Goal: Use online tool/utility: Utilize a website feature to perform a specific function

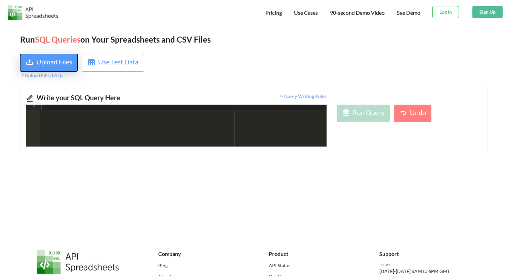
click at [48, 60] on div "Upload Files" at bounding box center [54, 63] width 36 height 12
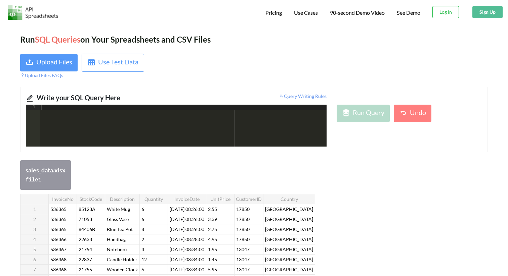
click at [202, 122] on div at bounding box center [183, 131] width 287 height 53
click at [293, 196] on th "Country" at bounding box center [289, 199] width 52 height 10
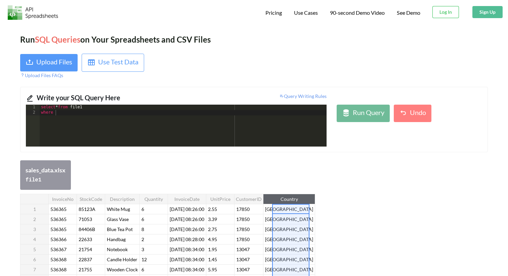
click at [293, 196] on th "Country" at bounding box center [289, 199] width 52 height 10
click at [112, 111] on div "select * from file1 where" at bounding box center [183, 131] width 287 height 53
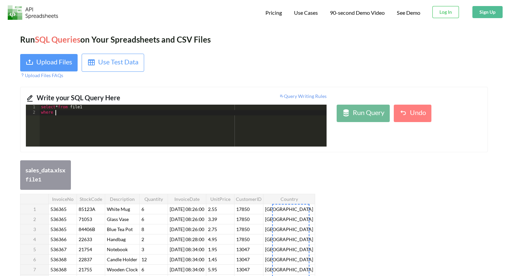
scroll to position [71, 0]
click at [174, 114] on div "select * from file1 where country not in ( "[GEOGRAPHIC_DATA]" , "[GEOGRAPHIC_D…" at bounding box center [183, 131] width 287 height 53
click at [199, 115] on div "select * from file1 where country not in ( "[GEOGRAPHIC_DATA]" , "[GEOGRAPHIC_D…" at bounding box center [183, 131] width 287 height 53
click at [201, 115] on div "select * from file1 where country not in ( "[GEOGRAPHIC_DATA]" , "[GEOGRAPHIC_D…" at bounding box center [183, 131] width 287 height 53
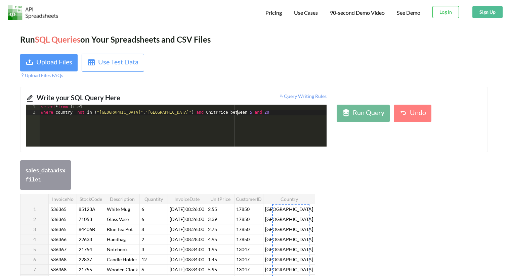
click at [245, 114] on div "select * from file1 where country not in ( "[GEOGRAPHIC_DATA]" , "[GEOGRAPHIC_D…" at bounding box center [183, 131] width 287 height 53
click at [175, 114] on div "select * from file1 where country not in ( "[GEOGRAPHIC_DATA]" , "[GEOGRAPHIC_D…" at bounding box center [183, 131] width 287 height 53
click at [253, 115] on div "select * from file1 where country not in ( "[GEOGRAPHIC_DATA]" , "[GEOGRAPHIC_D…" at bounding box center [183, 131] width 287 height 53
click at [190, 110] on div "select * from file1 where country not in ( "[GEOGRAPHIC_DATA]" , "[GEOGRAPHIC_D…" at bounding box center [183, 131] width 287 height 53
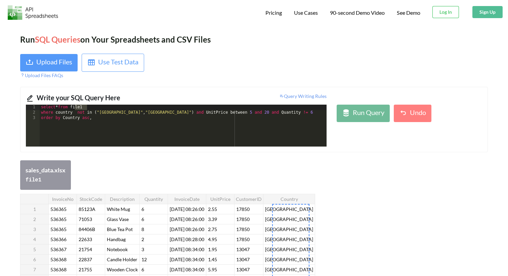
click at [190, 113] on div "select * from file1 where country not in ( "[GEOGRAPHIC_DATA]" , "[GEOGRAPHIC_D…" at bounding box center [183, 131] width 287 height 53
click at [133, 119] on div "select * from file1 where country not in ( "[GEOGRAPHIC_DATA]" , "[GEOGRAPHIC_D…" at bounding box center [183, 131] width 287 height 53
paste textarea
click at [363, 116] on div "Run Query" at bounding box center [369, 113] width 32 height 12
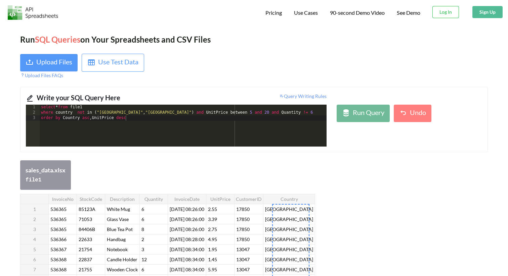
click at [145, 120] on div "select * from file1 where country not in ( "[GEOGRAPHIC_DATA]" , "[GEOGRAPHIC_D…" at bounding box center [183, 131] width 287 height 53
click at [101, 107] on div "select * from file1 where country not in ( "[GEOGRAPHIC_DATA]" , "[GEOGRAPHIC_D…" at bounding box center [183, 131] width 287 height 53
click at [134, 120] on div "select * from file1 where country not in ( "[GEOGRAPHIC_DATA]" , "[GEOGRAPHIC_D…" at bounding box center [183, 131] width 287 height 53
click at [162, 113] on div "select * from file1 where country not in ( "[GEOGRAPHIC_DATA]" , "[GEOGRAPHIC_D…" at bounding box center [183, 131] width 287 height 53
click at [116, 120] on div "select * from file1 where country not in ( "[GEOGRAPHIC_DATA]" , "[GEOGRAPHIC_D…" at bounding box center [183, 131] width 287 height 53
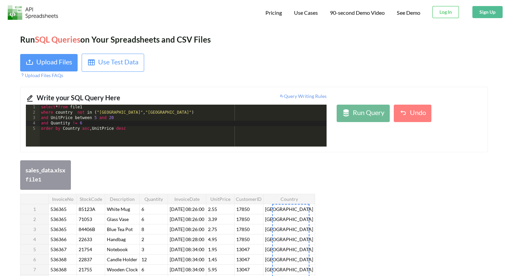
click at [119, 125] on div "select * from file1 where country not in ( "[GEOGRAPHIC_DATA]" , "[GEOGRAPHIC_D…" at bounding box center [183, 131] width 287 height 53
click at [130, 129] on div "select * from file1 where country not in ( "[GEOGRAPHIC_DATA]" , "[GEOGRAPHIC_D…" at bounding box center [183, 131] width 287 height 53
click at [345, 111] on icon at bounding box center [346, 113] width 8 height 8
click at [66, 117] on div "select * from file1 where country not in ( "[GEOGRAPHIC_DATA]" , "[GEOGRAPHIC_D…" at bounding box center [183, 131] width 287 height 53
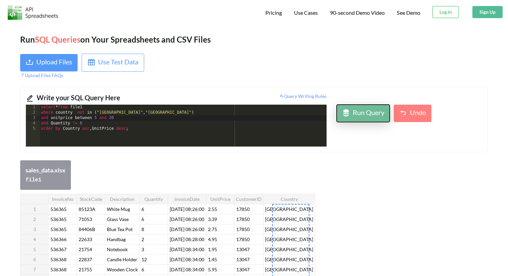
click at [359, 108] on div "Run Query" at bounding box center [369, 113] width 32 height 12
click at [168, 121] on div "select * from file1 where country not in ( "[GEOGRAPHIC_DATA]" , "[GEOGRAPHIC_D…" at bounding box center [183, 131] width 287 height 53
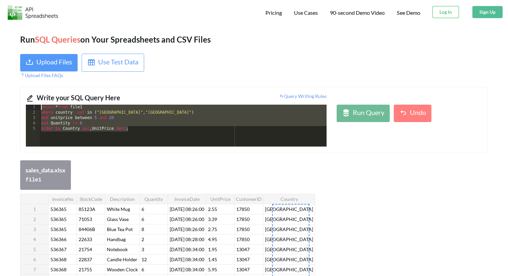
drag, startPoint x: 163, startPoint y: 128, endPoint x: 32, endPoint y: 105, distance: 132.6
click at [32, 105] on div "1 2 3 4 5 select * from file1 where country not in ( "[GEOGRAPHIC_DATA]" , "[GE…" at bounding box center [176, 126] width 301 height 42
click at [359, 114] on div "Run Query" at bounding box center [369, 113] width 32 height 12
click at [164, 131] on div "select * from file1 where country not in ( "[GEOGRAPHIC_DATA]" , "[GEOGRAPHIC_D…" at bounding box center [183, 131] width 287 height 53
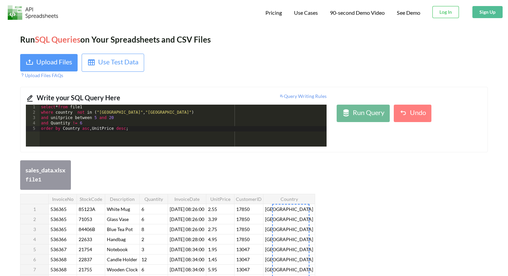
click at [247, 194] on th "CustomerID" at bounding box center [248, 199] width 29 height 10
click at [295, 204] on div at bounding box center [290, 209] width 37 height 10
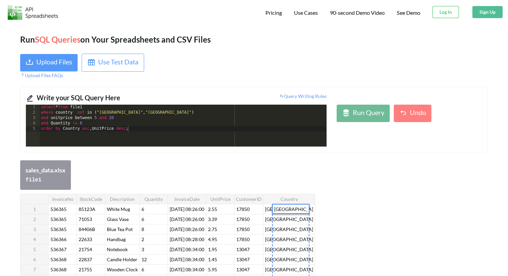
scroll to position [0, 0]
click at [117, 213] on div at bounding box center [122, 209] width 34 height 10
click at [120, 200] on th "Description" at bounding box center [122, 199] width 35 height 10
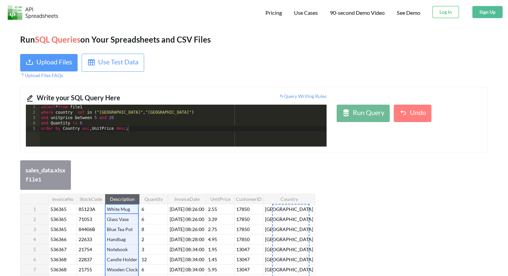
click at [120, 200] on th "Description" at bounding box center [122, 199] width 35 height 10
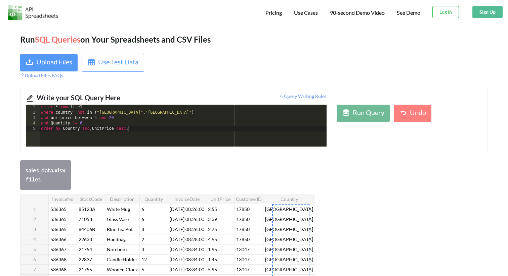
click at [147, 178] on div "sales_data.xlsx file 1" at bounding box center [254, 176] width 468 height 30
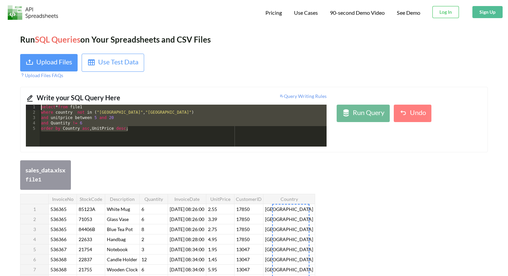
drag, startPoint x: 136, startPoint y: 130, endPoint x: 12, endPoint y: 105, distance: 126.7
click at [12, 105] on div "Run SQL Queries on Your Spreadsheets and CSV Files Upload Files Use Test Data U…" at bounding box center [254, 256] width 508 height 465
click at [100, 149] on div "Write your SQL Query Here Query Writing Rules 1 2 3 4 5 select * from file1 whe…" at bounding box center [254, 119] width 468 height 65
click at [158, 133] on div "select * from file1 where country not in ( "[GEOGRAPHIC_DATA]" , "[GEOGRAPHIC_D…" at bounding box center [183, 131] width 287 height 53
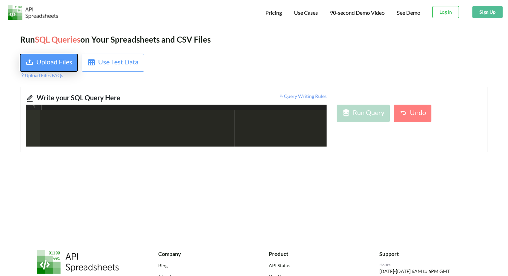
click at [46, 68] on div "Upload Files" at bounding box center [54, 63] width 36 height 12
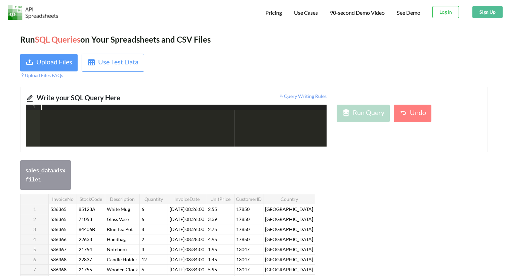
click at [85, 126] on div at bounding box center [183, 131] width 287 height 53
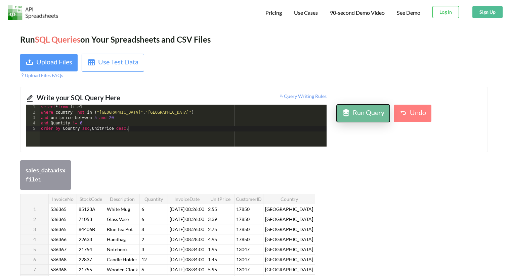
click at [380, 120] on button "Run Query" at bounding box center [363, 113] width 53 height 17
click at [170, 119] on div "select * from file1 where country not in ( "[GEOGRAPHIC_DATA]" , "[GEOGRAPHIC_D…" at bounding box center [183, 131] width 287 height 53
click at [354, 108] on div "Run Query" at bounding box center [369, 113] width 32 height 12
click at [193, 120] on div "select * from file1 where country not in ( "[GEOGRAPHIC_DATA]" , "[GEOGRAPHIC_D…" at bounding box center [183, 131] width 287 height 53
click at [64, 130] on div "select * from file1 where country not in ( "[GEOGRAPHIC_DATA]" , "[GEOGRAPHIC_D…" at bounding box center [183, 131] width 287 height 53
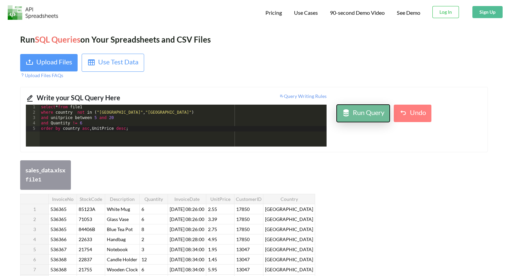
click at [359, 112] on div "Run Query" at bounding box center [369, 113] width 32 height 12
click at [350, 116] on icon at bounding box center [346, 113] width 8 height 8
click at [104, 131] on div "select * from file1 where country not in ( "United Kingdom" , "Germany" ) and u…" at bounding box center [183, 131] width 287 height 53
click at [65, 120] on div "select * from file1 where country not in ( "United Kingdom" , "Germany" ) and u…" at bounding box center [183, 131] width 287 height 53
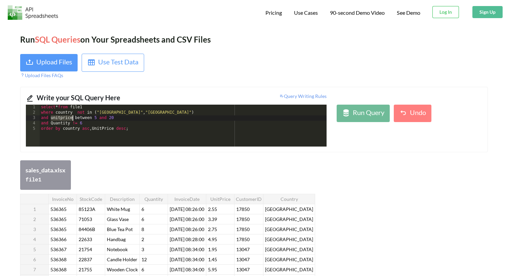
click at [98, 127] on div "select * from file1 where country not in ( "United Kingdom" , "Germany" ) and u…" at bounding box center [183, 131] width 287 height 53
click at [386, 114] on button "Run Query" at bounding box center [363, 113] width 53 height 17
click at [63, 119] on div "select * from file1 where country not in ( "United Kingdom" , "Germany" ) and u…" at bounding box center [183, 131] width 287 height 53
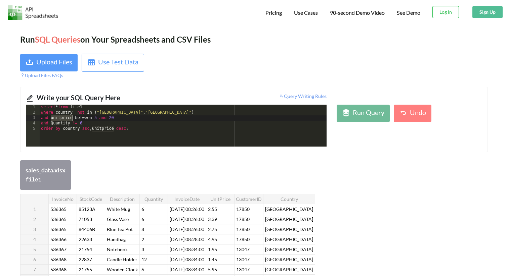
click at [54, 127] on div "select * from file1 where country not in ( "United Kingdom" , "Germany" ) and u…" at bounding box center [183, 131] width 287 height 53
click at [354, 117] on div "Run Query" at bounding box center [369, 113] width 32 height 12
click at [205, 132] on div "select * from file1 where country not in ( "United Kingdom" , "Germany" ) and u…" at bounding box center [183, 131] width 287 height 53
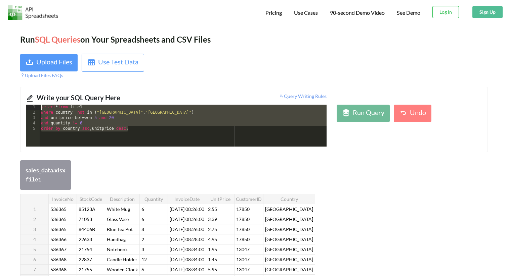
drag, startPoint x: 131, startPoint y: 128, endPoint x: 34, endPoint y: 106, distance: 99.6
click at [34, 106] on div "1 2 3 4 5 select * from file1 where country not in ( "United Kingdom" , "German…" at bounding box center [176, 126] width 301 height 42
click at [223, 127] on div "select * from file1 where country not in ( "United Kingdom" , "Germany" ) and u…" at bounding box center [183, 131] width 287 height 53
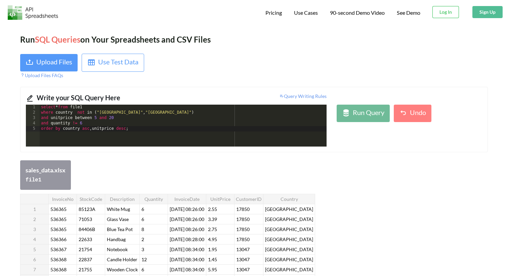
click at [77, 114] on div "select * from file1 where country not in ( "United Kingdom" , "Germany" ) and u…" at bounding box center [183, 131] width 287 height 53
click at [344, 111] on icon at bounding box center [346, 113] width 8 height 8
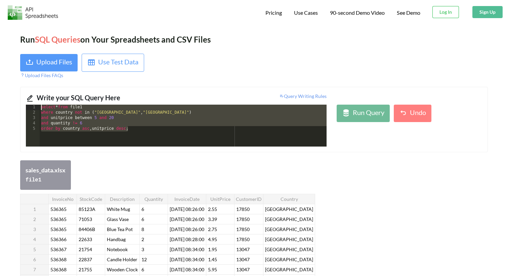
drag, startPoint x: 139, startPoint y: 129, endPoint x: 23, endPoint y: 104, distance: 119.1
click at [23, 104] on div "Write your SQL Query Here Query Writing Rules 1 2 3 4 5 select * from file1 whe…" at bounding box center [254, 119] width 468 height 65
click at [207, 128] on div "select * from file1 where country not in ( "United Kingdom" , "Germany" ) and u…" at bounding box center [183, 131] width 287 height 53
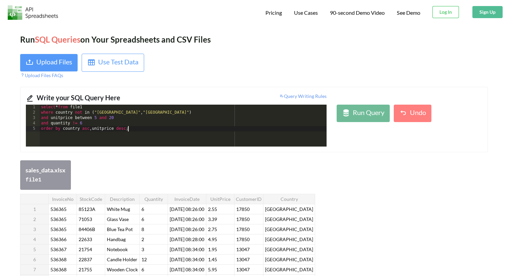
click at [77, 124] on div "select * from file1 where country not in ( "United Kingdom" , "Germany" ) and u…" at bounding box center [183, 131] width 287 height 53
click at [347, 116] on icon at bounding box center [346, 113] width 8 height 8
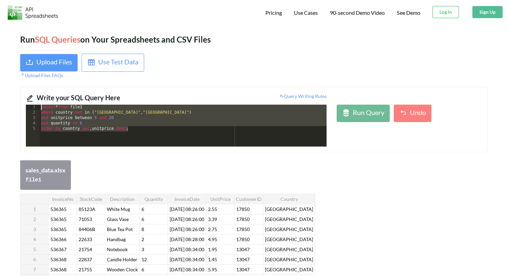
drag, startPoint x: 151, startPoint y: 130, endPoint x: 40, endPoint y: 109, distance: 113.1
click at [40, 109] on div "select * from file1 where country not in ( "United Kingdom" , "Germany" ) and u…" at bounding box center [183, 131] width 287 height 53
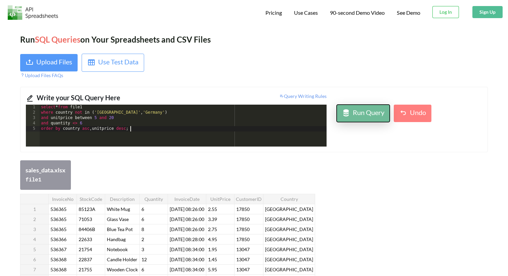
click at [357, 110] on div "Run Query" at bounding box center [369, 113] width 32 height 12
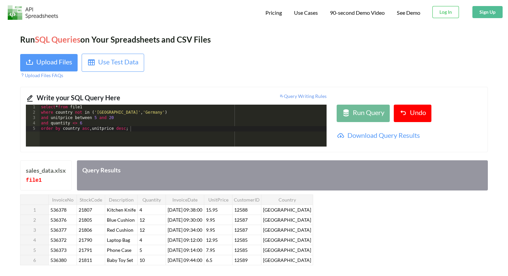
click at [194, 127] on div "select * from file1 where country not in ( 'United Kingdom' , 'Germany' ) and u…" at bounding box center [183, 131] width 287 height 53
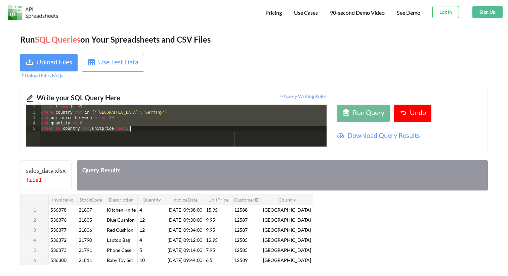
click at [150, 130] on div "select * from file1 where country not in ( 'United Kingdom' , 'Germany' ) and u…" at bounding box center [183, 131] width 287 height 53
click at [142, 128] on div "select * from file1 where country not in ( "United Kingdom" , "Germany" ) and u…" at bounding box center [183, 131] width 287 height 53
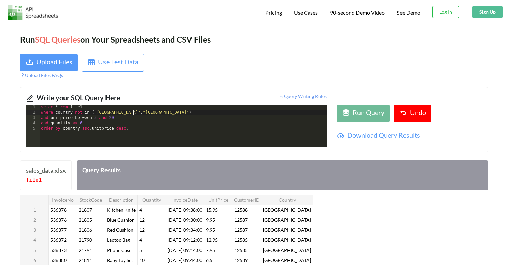
click at [132, 113] on div "select * from file1 where country not in ( "United Kingdom" , "Germany" ) and u…" at bounding box center [183, 131] width 287 height 53
click at [363, 108] on div "Run Query" at bounding box center [369, 113] width 32 height 12
click at [77, 125] on div "select * from file1 where country not in ( "United Kingdom" , "Germany" ) and u…" at bounding box center [183, 131] width 287 height 53
click at [96, 111] on div "select * from file1 where country not in ( "United Kingdom" , "Germany" ) and u…" at bounding box center [183, 131] width 287 height 53
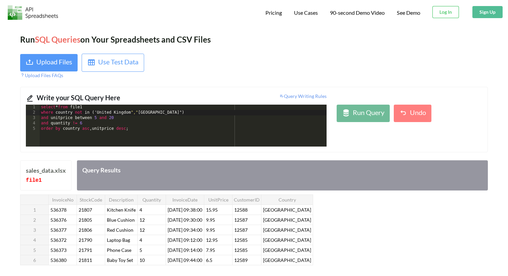
click at [133, 112] on div "select * from file1 where country not in ( ' United Kingdom "," Germany " ) and…" at bounding box center [183, 131] width 287 height 53
click at [138, 112] on div "select * from file1 where country not in ( 'United Kingdom' , "Germany" ) and u…" at bounding box center [183, 131] width 287 height 53
click at [158, 114] on div "select * from file1 where country not in ( 'United Kingdom' ,' Germany " ) and …" at bounding box center [183, 131] width 287 height 53
click at [364, 111] on div "Run Query" at bounding box center [369, 113] width 32 height 12
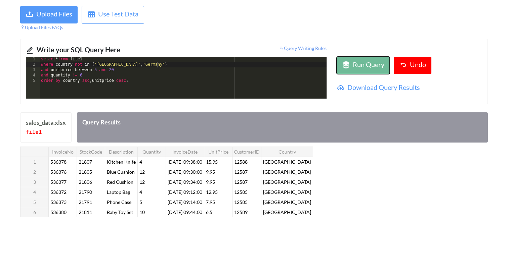
scroll to position [46, 0]
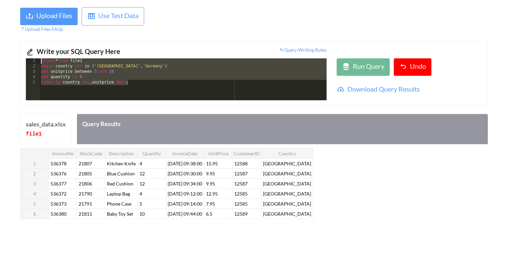
drag, startPoint x: 143, startPoint y: 82, endPoint x: 38, endPoint y: 58, distance: 107.8
click at [38, 58] on div "1 2 3 4 5 select * from file1 where country not in ( 'United Kingdom' , 'German…" at bounding box center [176, 79] width 301 height 42
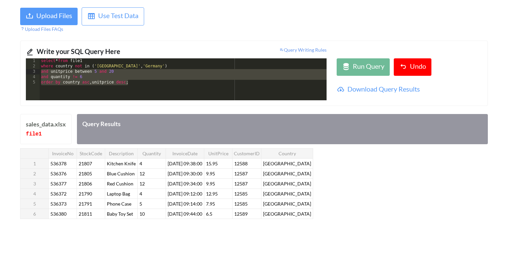
drag, startPoint x: 104, startPoint y: 82, endPoint x: 35, endPoint y: 73, distance: 70.5
click at [34, 73] on div "1 2 3 4 5 select * from file1 where country not in ( 'United Kingdom' , 'German…" at bounding box center [176, 79] width 301 height 42
click at [118, 74] on div "select * from file1 where country not in ( 'United Kingdom' , 'Germany' ) and u…" at bounding box center [183, 84] width 287 height 53
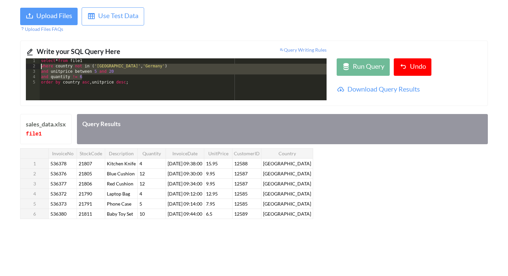
drag, startPoint x: 138, startPoint y: 78, endPoint x: 26, endPoint y: 68, distance: 112.6
click at [26, 68] on div "1 2 3 4 5 select * from file1 where country not in ( 'United Kingdom' , 'German…" at bounding box center [176, 79] width 301 height 42
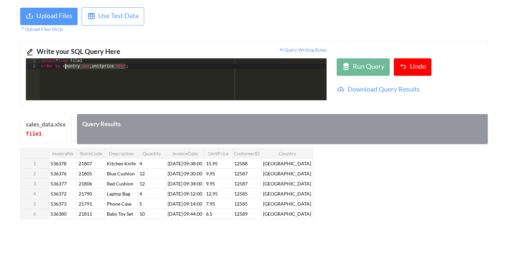
drag, startPoint x: 126, startPoint y: 68, endPoint x: 65, endPoint y: 69, distance: 61.1
click at [65, 69] on div "select * from file1 order by country asc , unitprice desc ;" at bounding box center [183, 84] width 287 height 53
click at [98, 63] on div "select * from file1 order by invoiceno ;" at bounding box center [183, 84] width 287 height 53
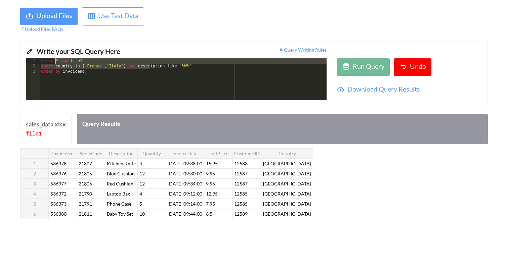
drag, startPoint x: 150, startPoint y: 69, endPoint x: 54, endPoint y: 60, distance: 96.8
click at [54, 60] on div "select * from file1 where country in ( 'France' , 'Italy' ) and description lik…" at bounding box center [183, 84] width 287 height 53
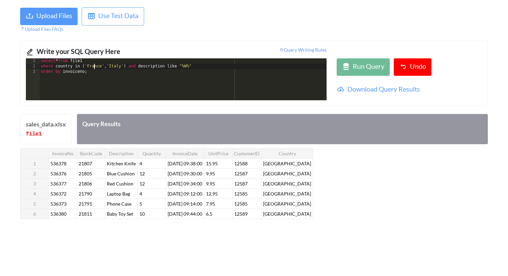
click at [95, 69] on div "select * from file1 where country in ( 'France' , 'Italy' ) and description lik…" at bounding box center [183, 84] width 287 height 53
click at [356, 66] on div "Run Query" at bounding box center [369, 67] width 32 height 12
click at [181, 66] on div "select * from file1 where country in ( 'France' , 'Italy' ) and description lik…" at bounding box center [183, 84] width 287 height 53
click at [201, 66] on div "select * from file1 where country in ( 'France' , 'Italy' ) and description lik…" at bounding box center [183, 84] width 287 height 53
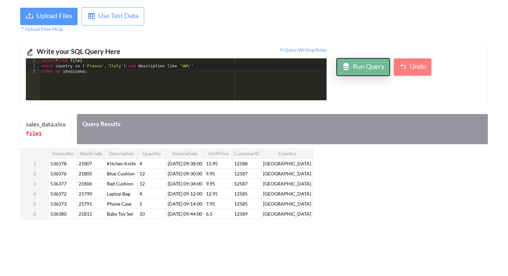
click at [347, 71] on div at bounding box center [346, 67] width 8 height 12
click at [243, 83] on div "select * from file1 where country in ( 'France' , 'Italy' ) and description lik…" at bounding box center [183, 84] width 287 height 53
click at [196, 65] on div "select * from file1 where country in ( 'France' , 'Italy' ) and description lik…" at bounding box center [183, 84] width 287 height 53
click at [371, 69] on div "Run Query" at bounding box center [369, 67] width 32 height 12
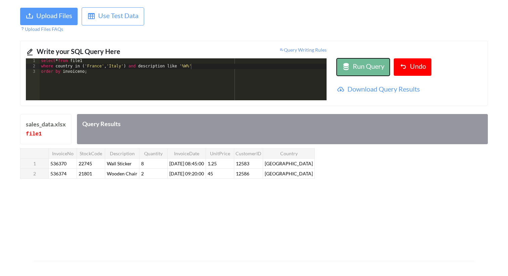
scroll to position [39, 0]
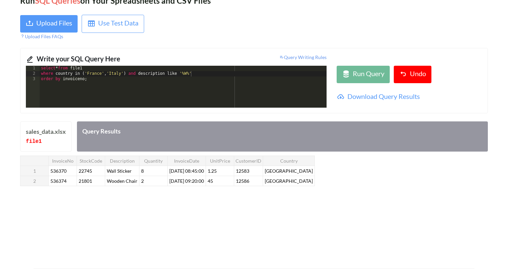
click at [184, 75] on div "select * from file1 where country in ( 'France' , 'Italy' ) and description lik…" at bounding box center [183, 92] width 287 height 53
click at [354, 79] on div "Run Query" at bounding box center [369, 75] width 32 height 12
click at [190, 94] on div "select * from file1 where country in ( 'France' , 'Italy' ) and description lik…" at bounding box center [183, 92] width 287 height 53
click at [85, 81] on div "select * from file1 where country in ( 'France' , 'Italy' ) and description lik…" at bounding box center [183, 92] width 287 height 53
click at [371, 72] on div "Run Query" at bounding box center [369, 75] width 32 height 12
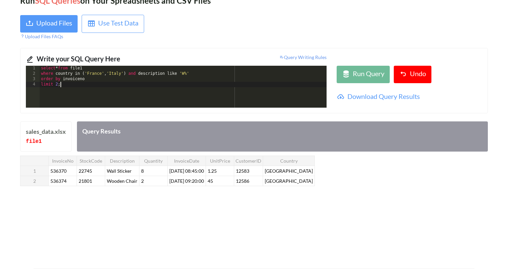
click at [107, 82] on div "select * from file1 where country in ( 'France' , 'Italy' ) and description lik…" at bounding box center [183, 92] width 287 height 53
click at [112, 80] on div "select * from file1 where country in ( 'France' , 'Italy' ) and description lik…" at bounding box center [183, 92] width 287 height 53
click at [354, 81] on button "Run Query" at bounding box center [363, 74] width 53 height 17
click at [165, 90] on div "select * from file1 where country in ( 'France' , 'Italy' ) and description lik…" at bounding box center [183, 92] width 287 height 53
drag, startPoint x: 177, startPoint y: 159, endPoint x: 207, endPoint y: 161, distance: 29.6
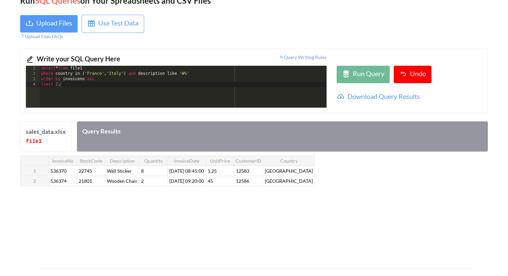
click at [206, 161] on th "InvoiceDate" at bounding box center [187, 161] width 38 height 10
drag, startPoint x: 176, startPoint y: 161, endPoint x: 209, endPoint y: 161, distance: 33.3
click at [206, 161] on th "InvoiceDate" at bounding box center [187, 161] width 38 height 10
click at [84, 98] on div "select * from file1 where country in ( 'France' , 'Italy' ) and description lik…" at bounding box center [183, 92] width 287 height 53
click at [84, 81] on div "select * from file1 where country in ( 'France' , 'Italy' ) and description lik…" at bounding box center [183, 92] width 287 height 53
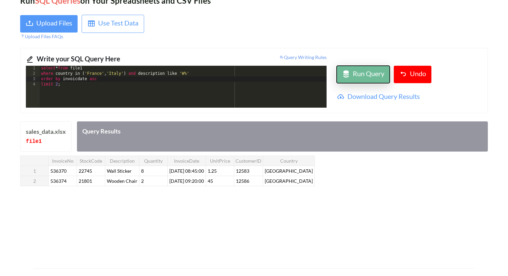
click at [373, 74] on div "Run Query" at bounding box center [369, 75] width 32 height 12
click at [351, 77] on div "Run Query" at bounding box center [363, 75] width 42 height 12
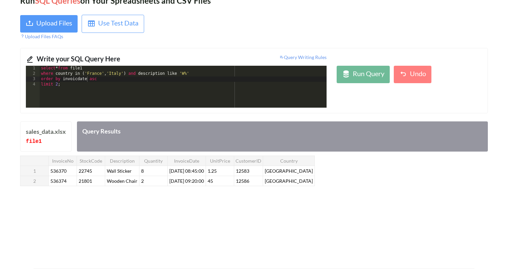
click at [78, 82] on div "select * from file1 where country in ( 'France' , 'Italy' ) and description lik…" at bounding box center [183, 92] width 287 height 53
click at [371, 75] on div "Run Query" at bounding box center [369, 75] width 32 height 12
click at [99, 90] on div "select * from file1 where country in ( 'France' , 'Italy' ) and description lik…" at bounding box center [183, 92] width 287 height 53
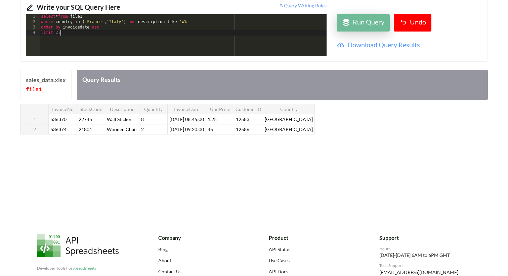
scroll to position [0, 0]
